Goal: Information Seeking & Learning: Learn about a topic

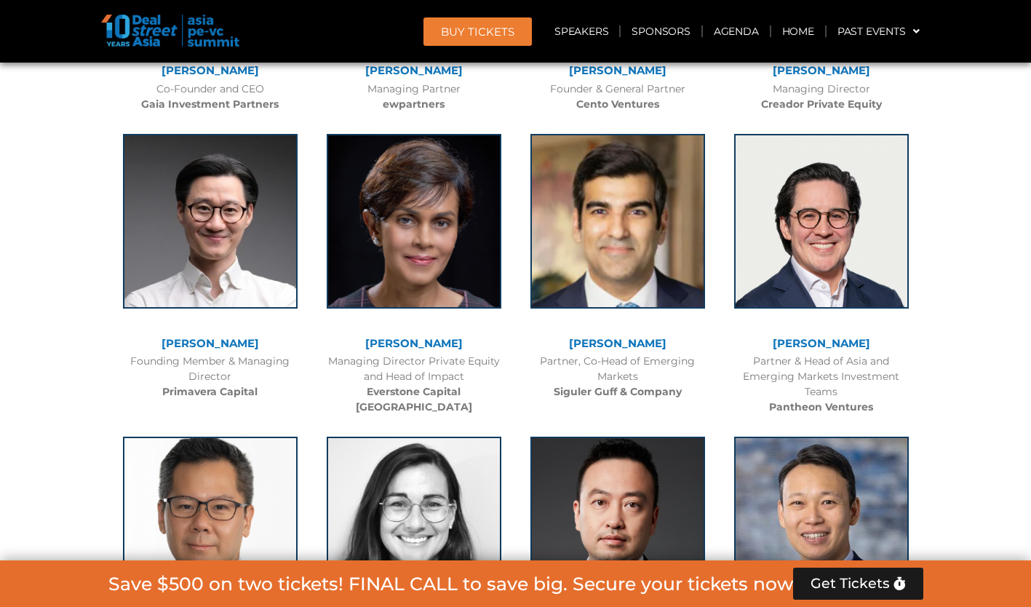
scroll to position [4266, 0]
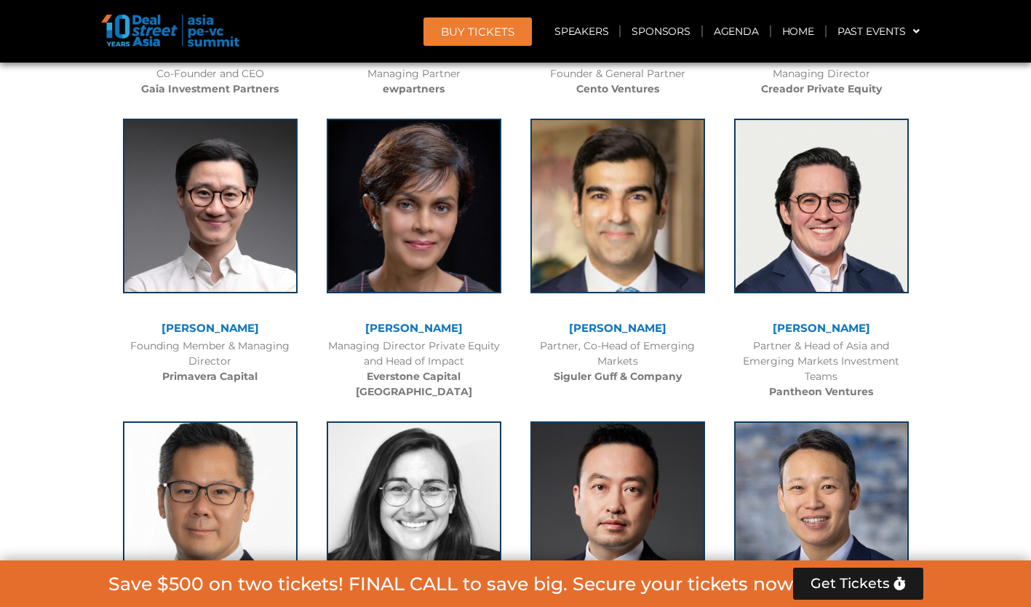
click at [206, 322] on link "[PERSON_NAME]" at bounding box center [210, 328] width 97 height 14
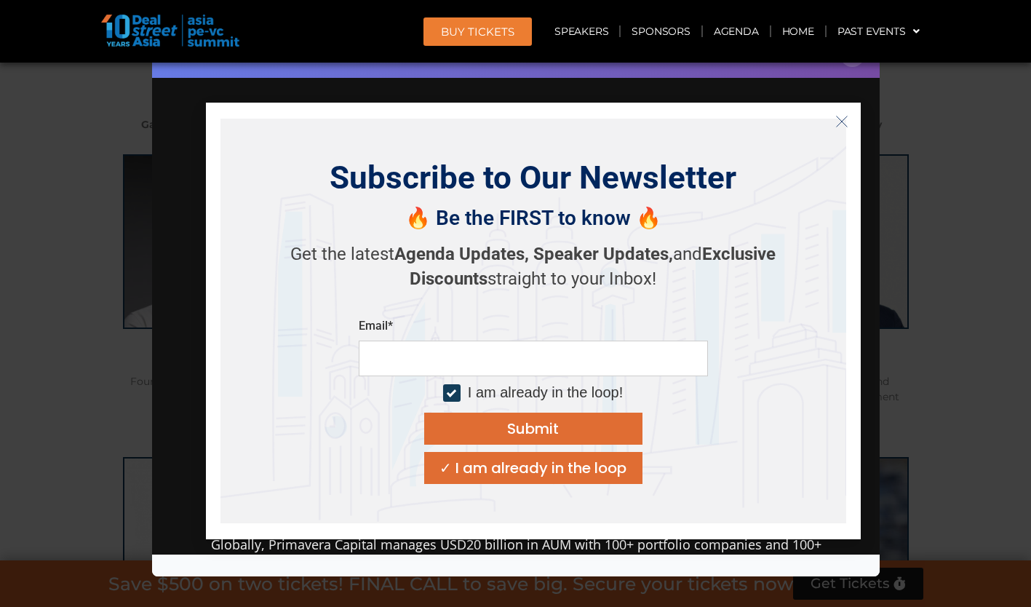
scroll to position [3975, 0]
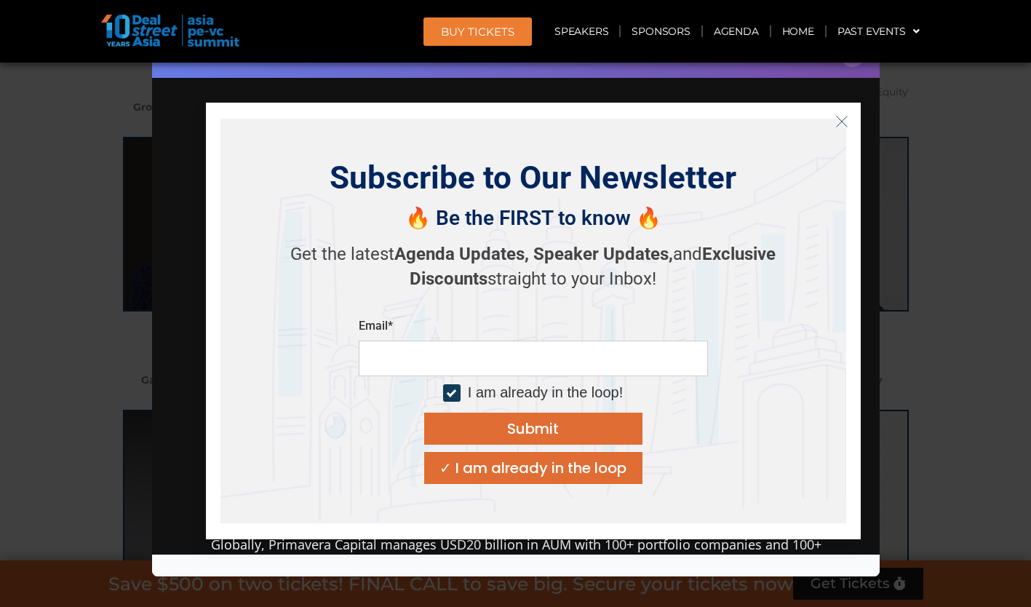
click at [842, 123] on icon "Close" at bounding box center [841, 121] width 13 height 13
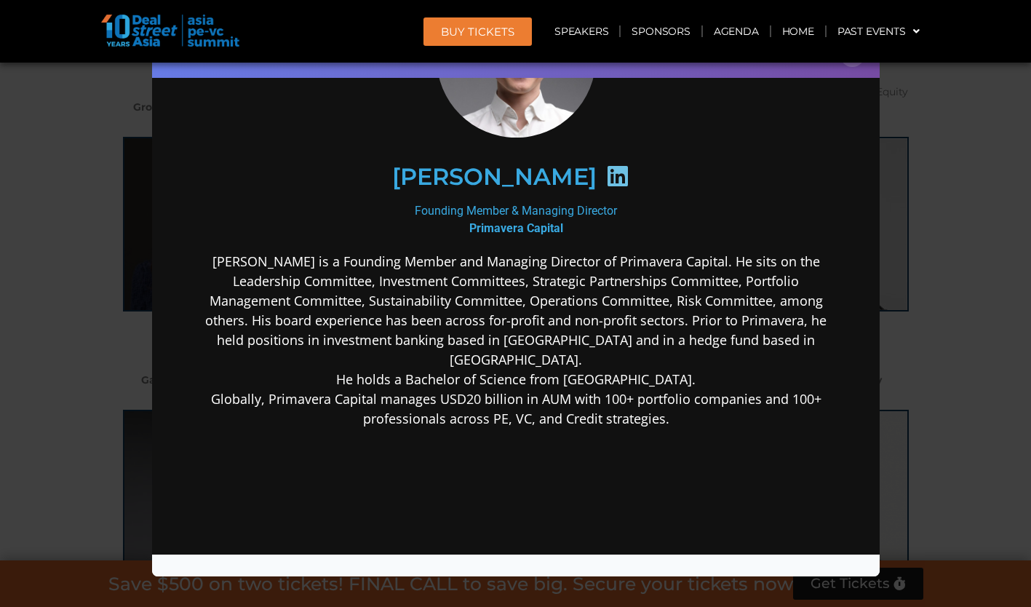
scroll to position [0, 0]
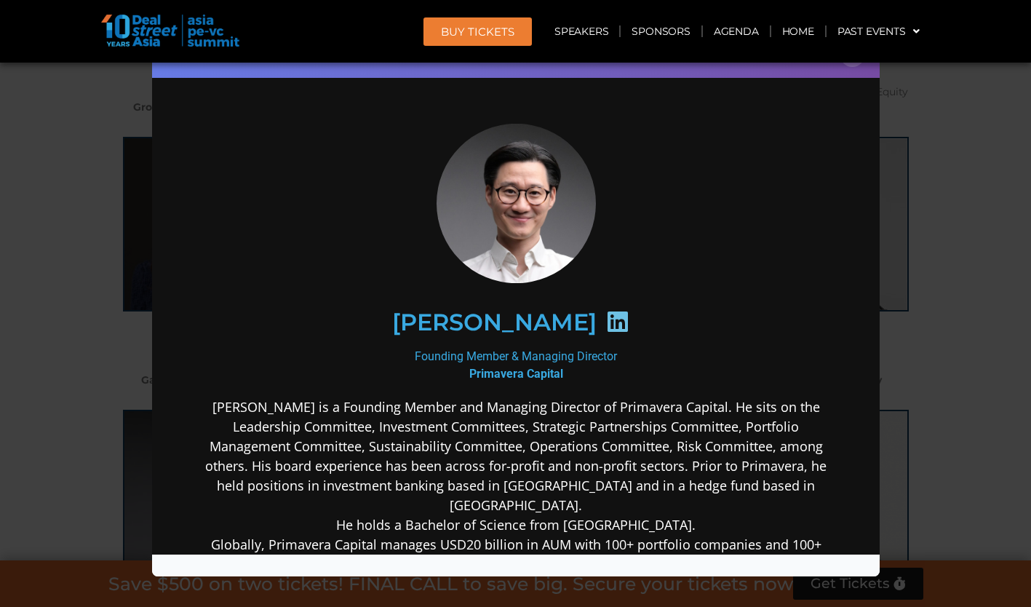
click at [67, 339] on div "Speaker Profile ×" at bounding box center [515, 303] width 1031 height 607
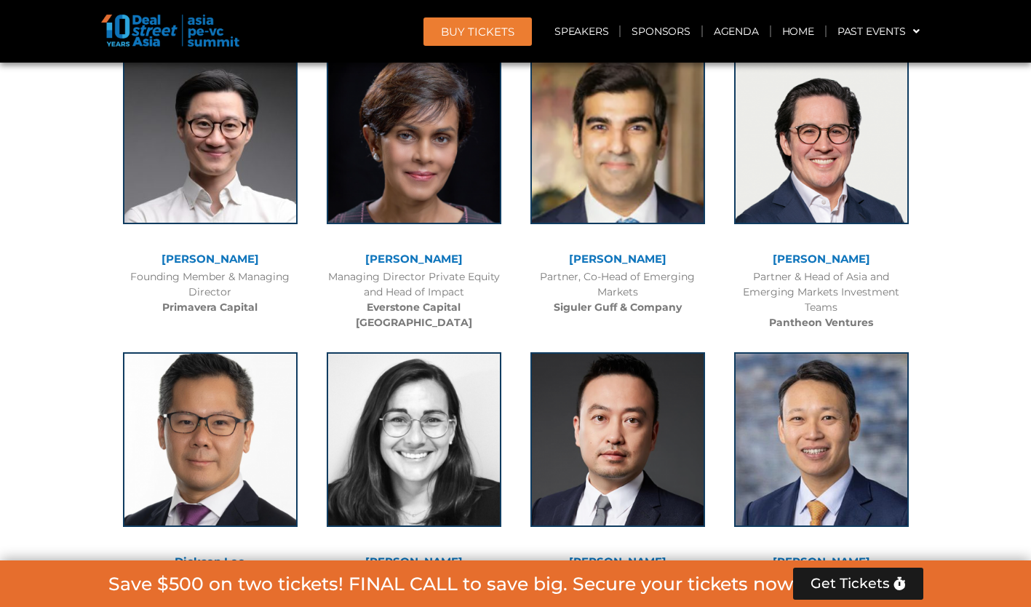
scroll to position [4339, 0]
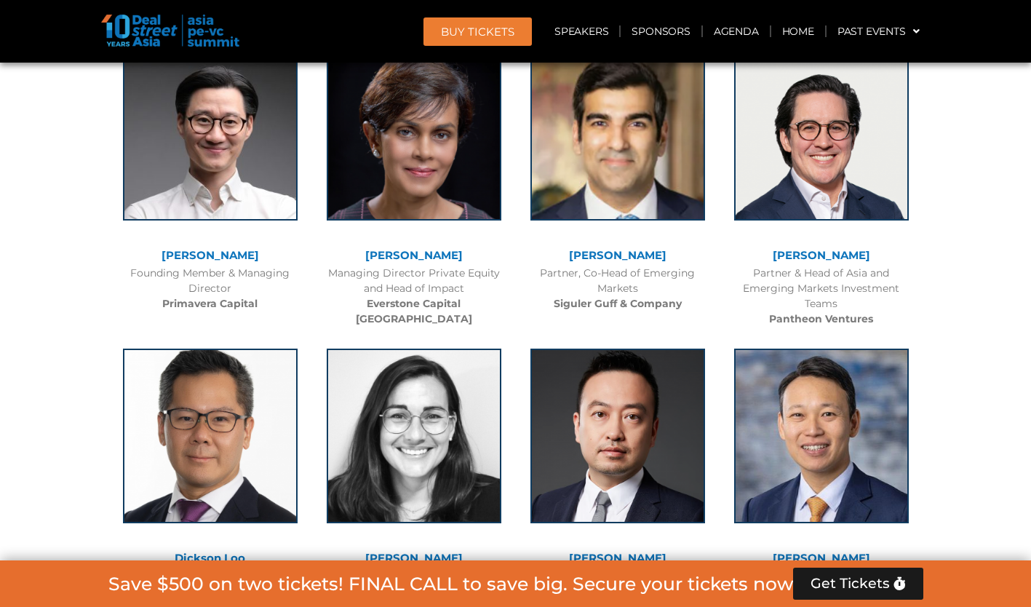
click at [819, 254] on link "[PERSON_NAME]" at bounding box center [821, 255] width 97 height 14
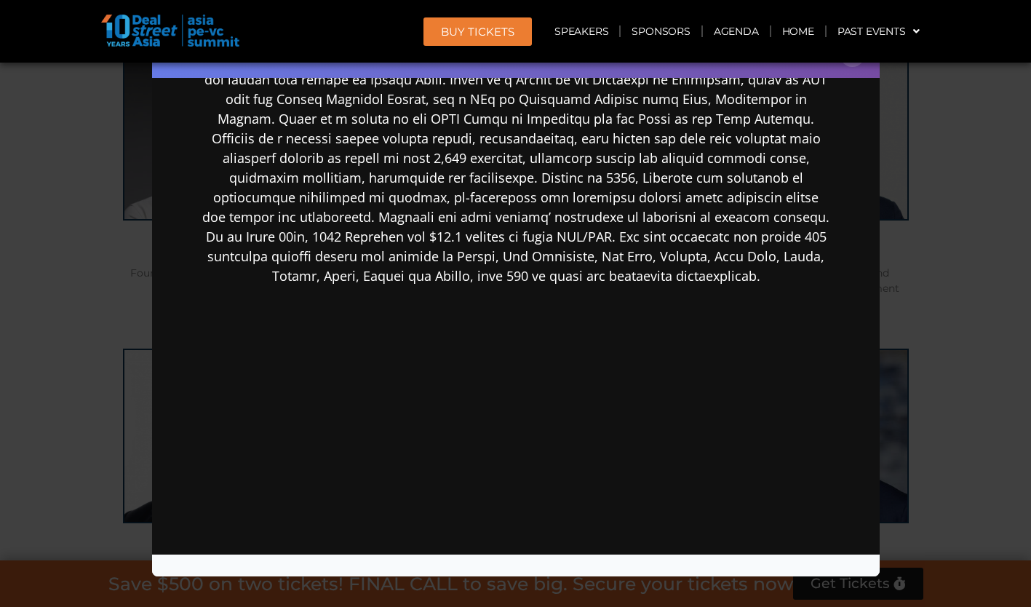
scroll to position [386, 0]
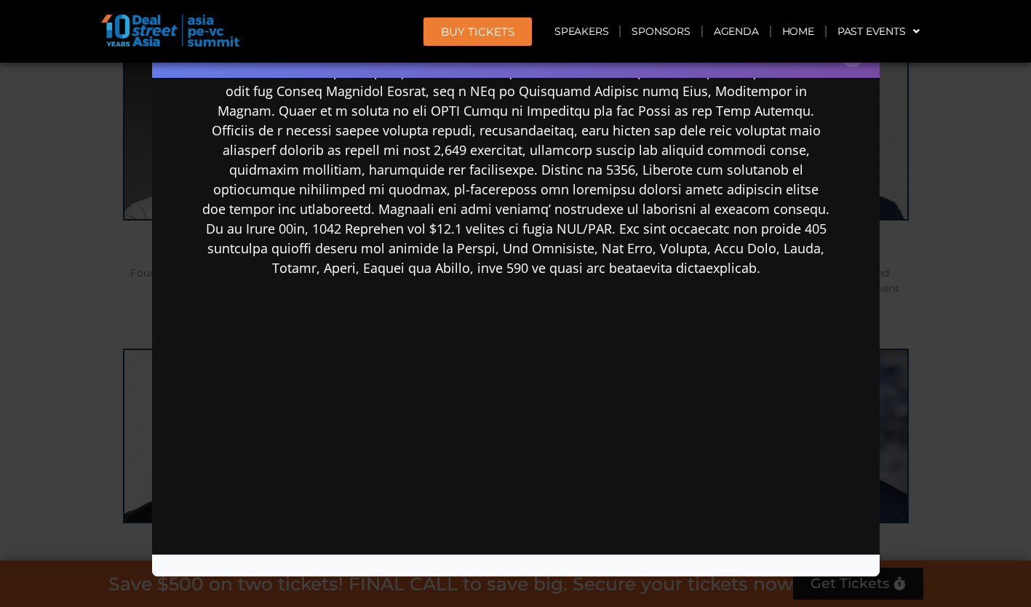
click at [939, 287] on div "Speaker Profile ×" at bounding box center [515, 303] width 1031 height 607
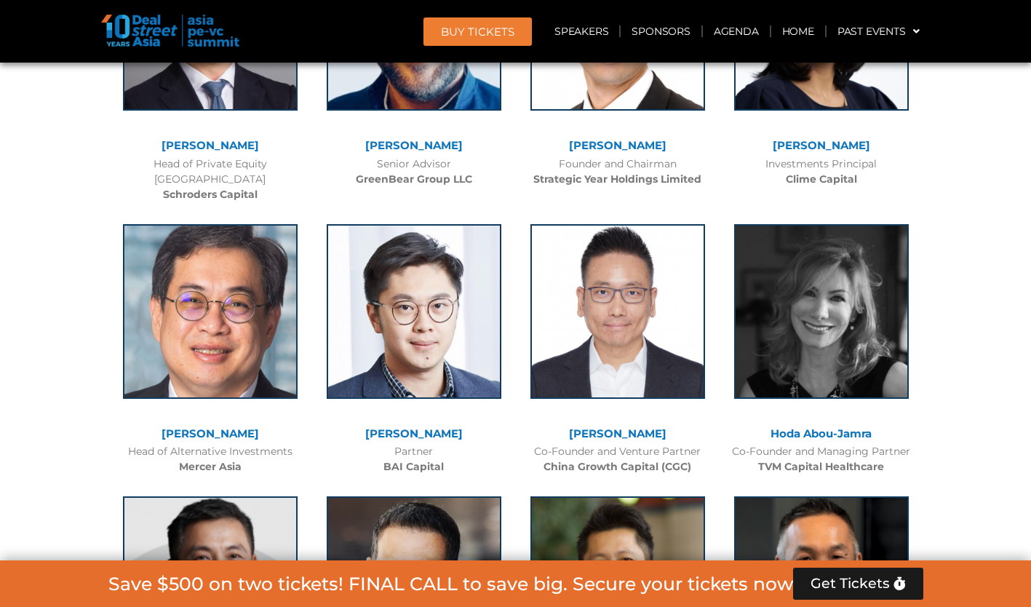
scroll to position [5430, 0]
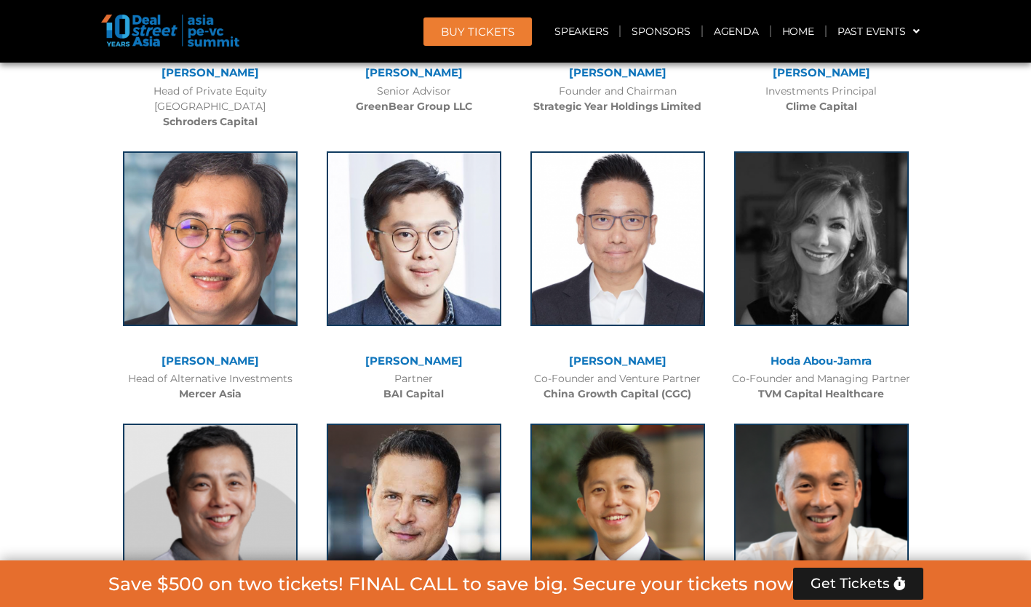
click at [811, 263] on img at bounding box center [821, 238] width 175 height 175
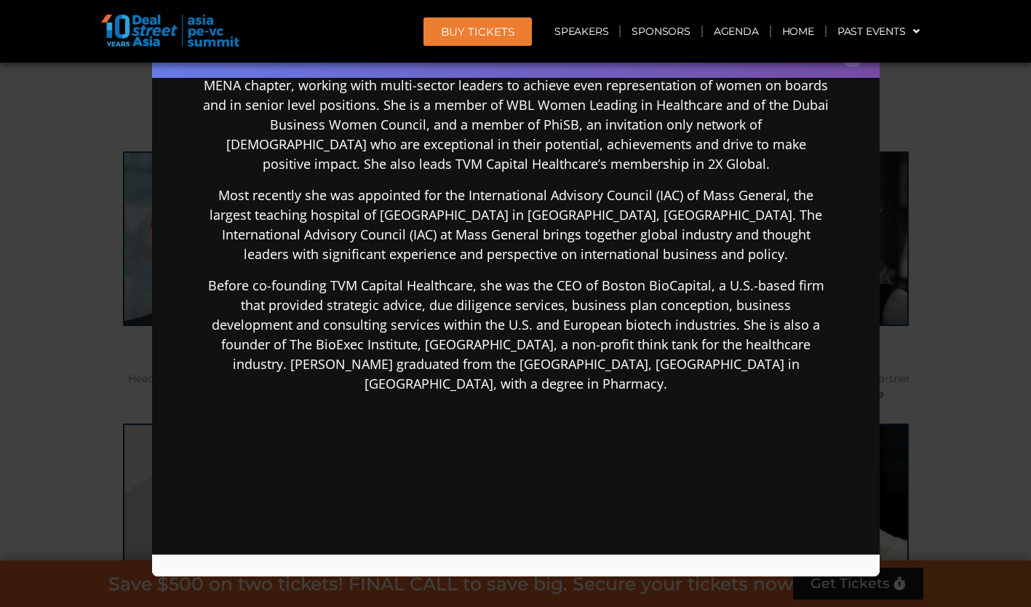
scroll to position [728, 0]
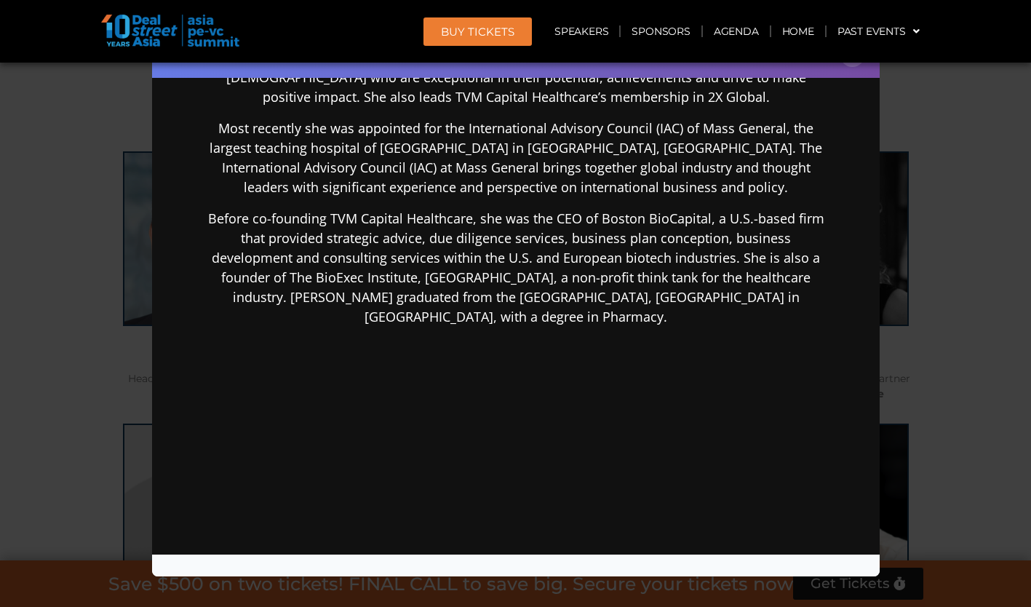
click at [947, 353] on div "Speaker Profile ×" at bounding box center [515, 303] width 1031 height 607
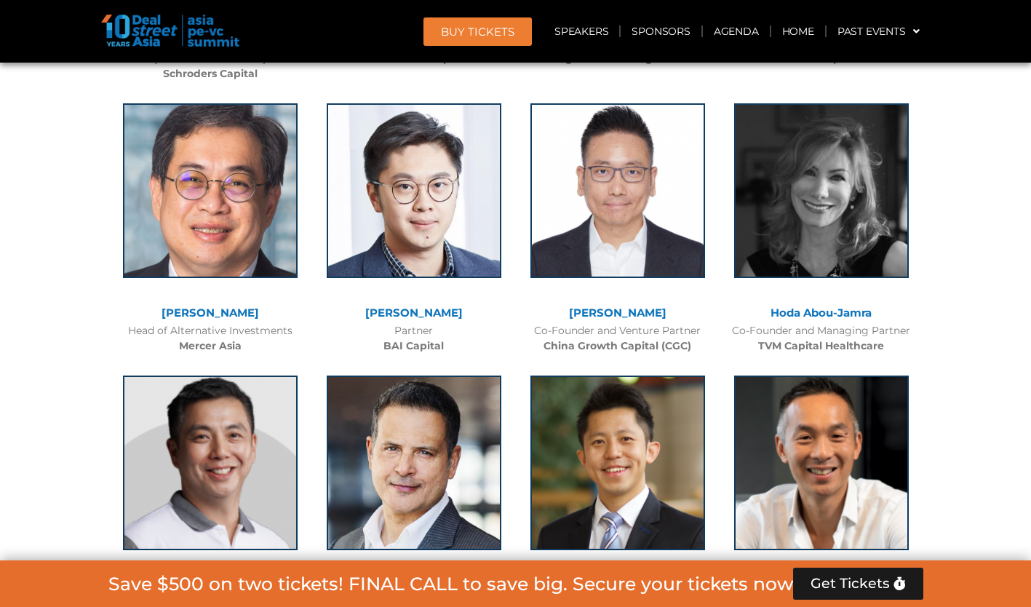
scroll to position [5576, 0]
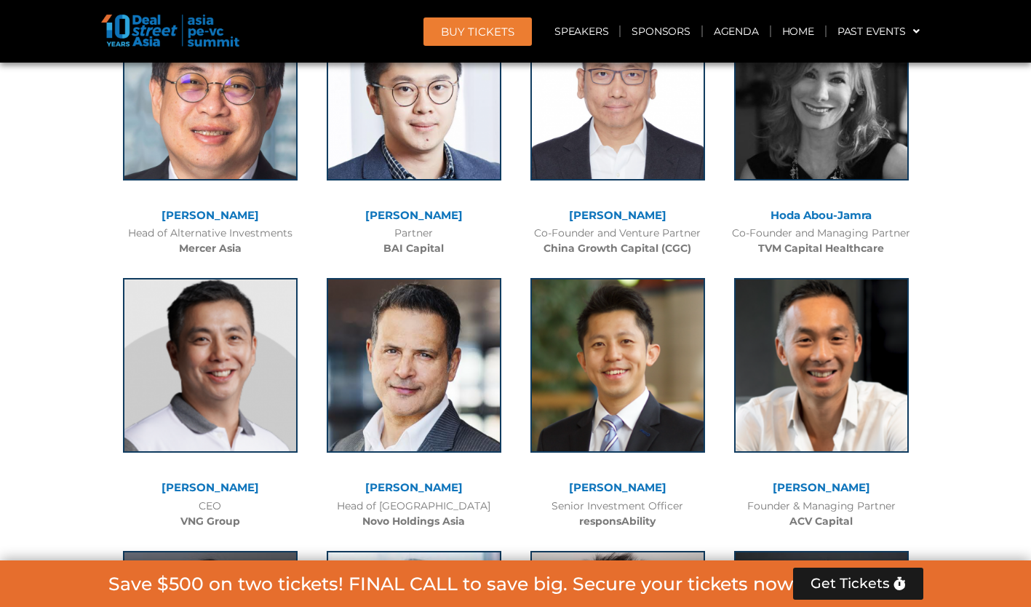
click at [674, 338] on img at bounding box center [617, 365] width 175 height 175
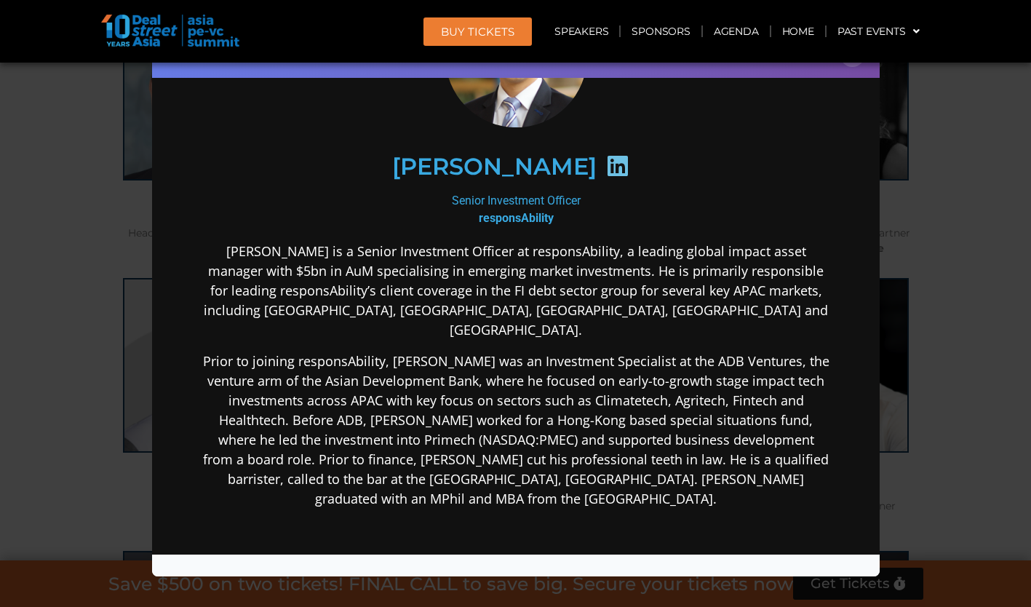
scroll to position [146, 0]
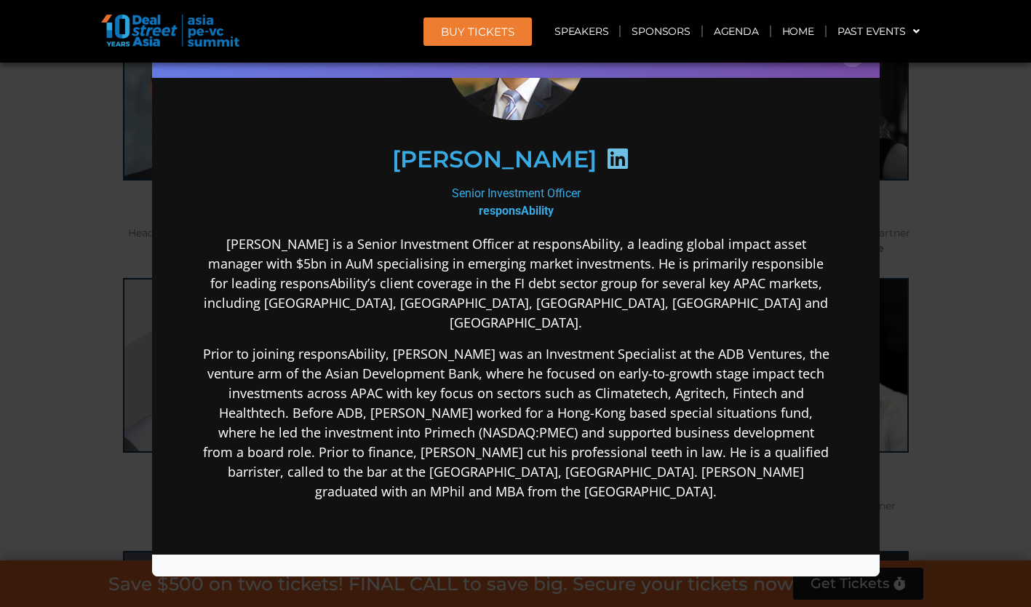
click at [939, 153] on div "Speaker Profile ×" at bounding box center [515, 303] width 1031 height 607
